Goal: Task Accomplishment & Management: Manage account settings

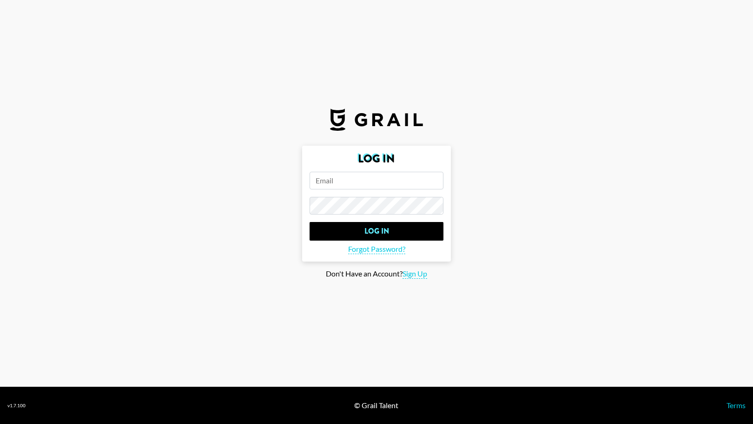
click at [384, 173] on input "email" at bounding box center [377, 181] width 134 height 18
type input "[PERSON_NAME][EMAIL_ADDRESS][DOMAIN_NAME]"
click at [310, 222] on input "Log In" at bounding box center [377, 231] width 134 height 19
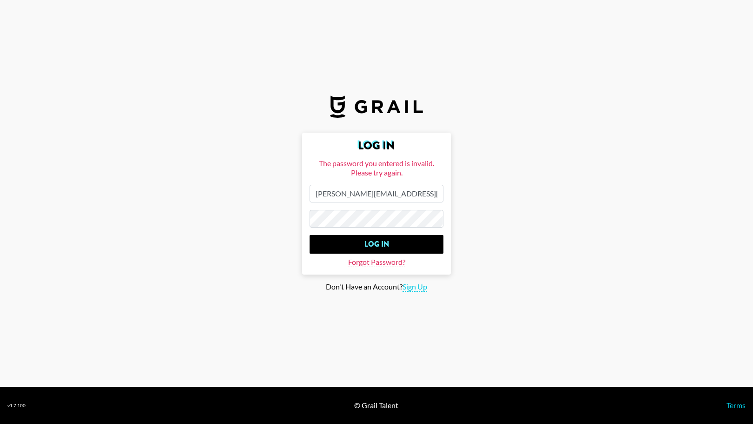
click at [349, 259] on span "Forgot Password?" at bounding box center [376, 262] width 57 height 10
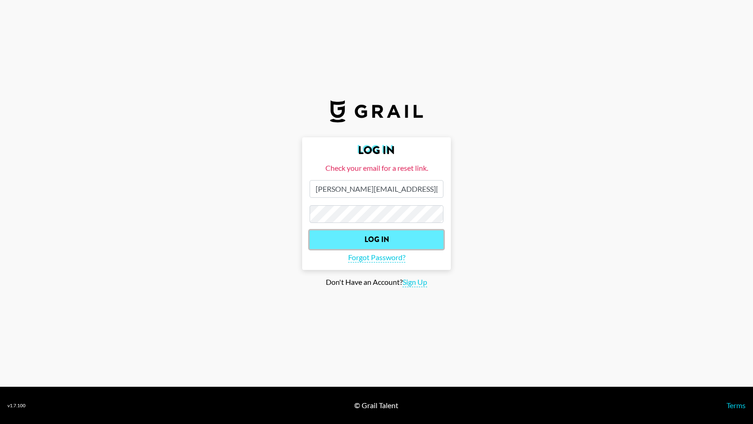
click at [376, 239] on input "Log In" at bounding box center [377, 239] width 134 height 19
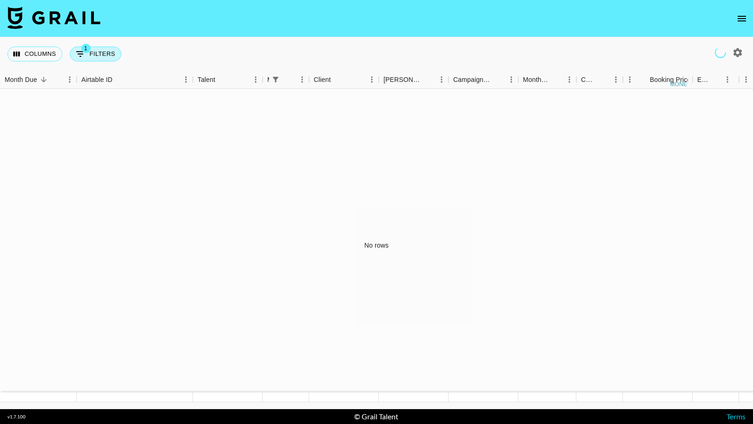
click at [99, 57] on button "1 Filters" at bounding box center [96, 54] width 52 height 15
select select "managerIds"
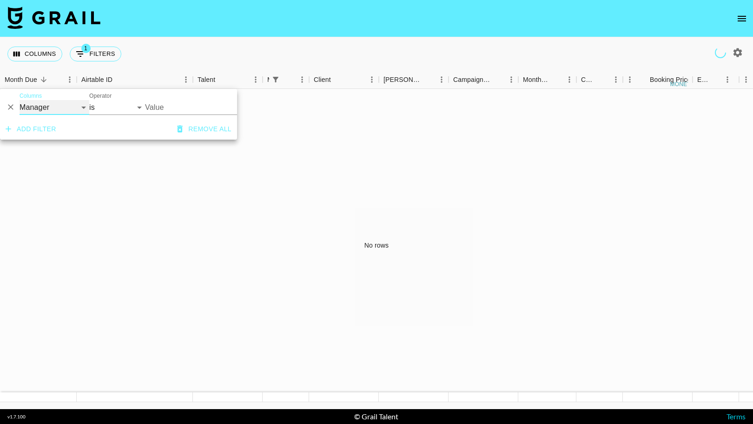
click at [80, 109] on select "Grail Platform ID Airtable ID Talent Manager Client [PERSON_NAME] Campaign (Typ…" at bounding box center [55, 107] width 70 height 15
click at [20, 100] on select "Grail Platform ID Airtable ID Talent Manager Client [PERSON_NAME] Campaign (Typ…" at bounding box center [55, 107] width 70 height 15
click at [211, 202] on div "No rows" at bounding box center [376, 245] width 753 height 313
